Goal: Transaction & Acquisition: Purchase product/service

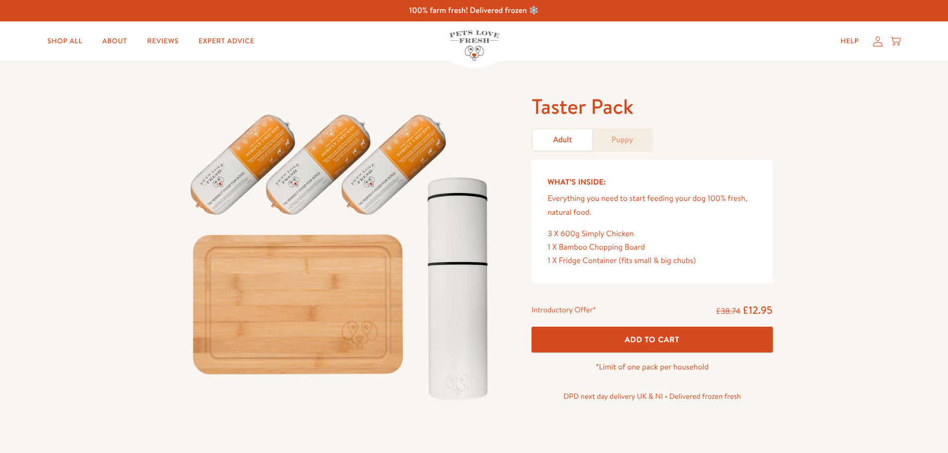
click at [614, 138] on link "Puppy" at bounding box center [622, 139] width 60 height 21
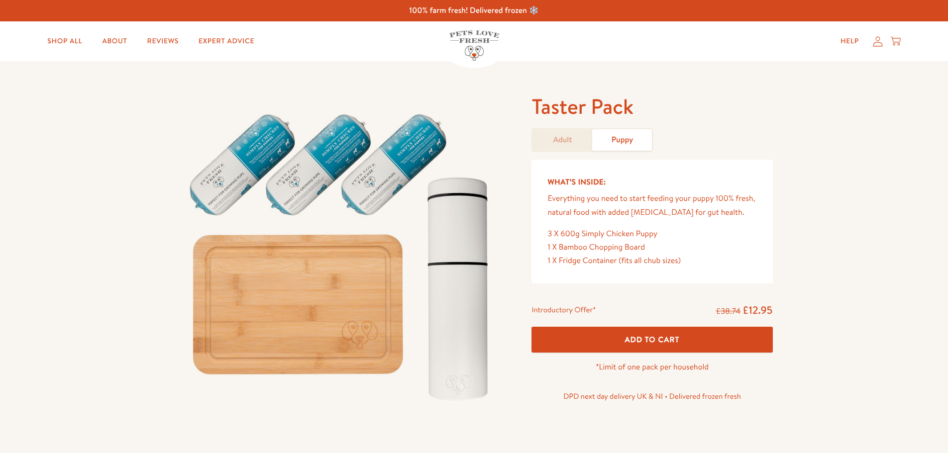
click at [624, 143] on link "Puppy" at bounding box center [622, 139] width 60 height 21
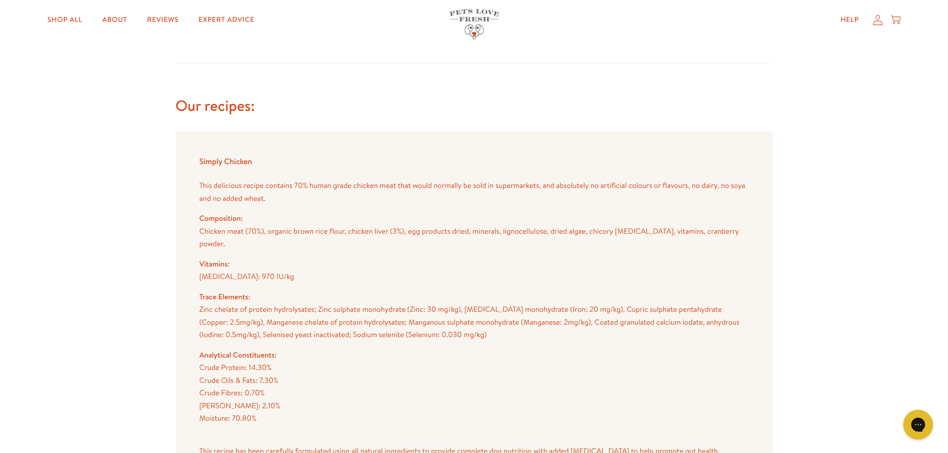
scroll to position [846, 0]
